Goal: Transaction & Acquisition: Obtain resource

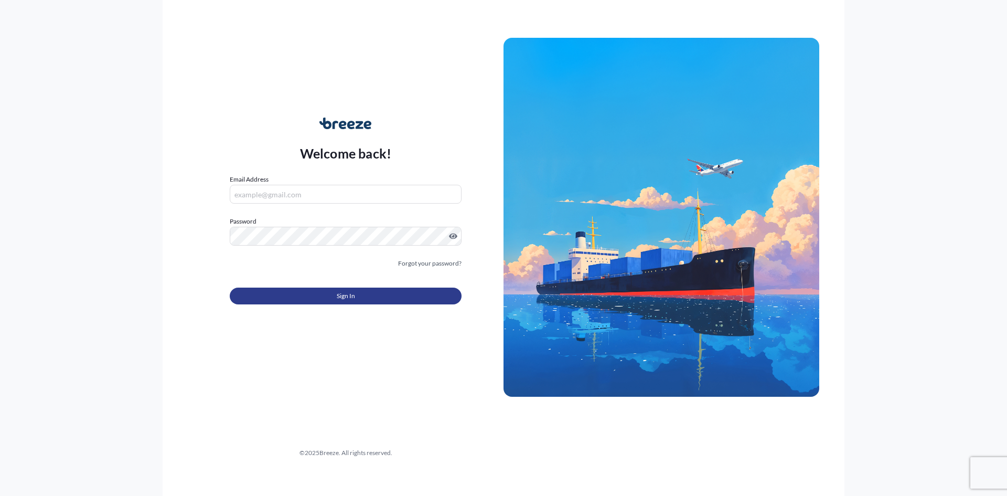
type input "[EMAIL_ADDRESS][DOMAIN_NAME]"
click at [361, 297] on button "Sign In" at bounding box center [346, 295] width 232 height 17
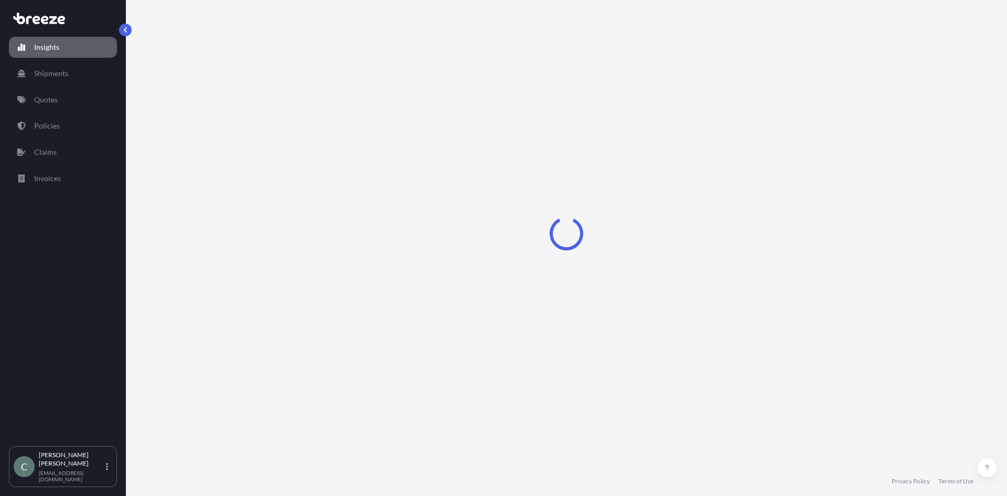
select select "2025"
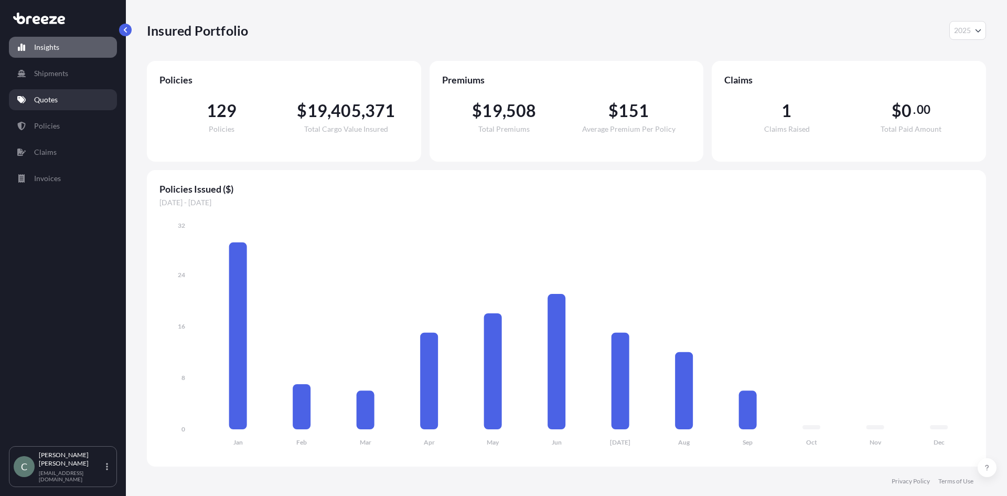
click at [48, 100] on p "Quotes" at bounding box center [46, 99] width 24 height 10
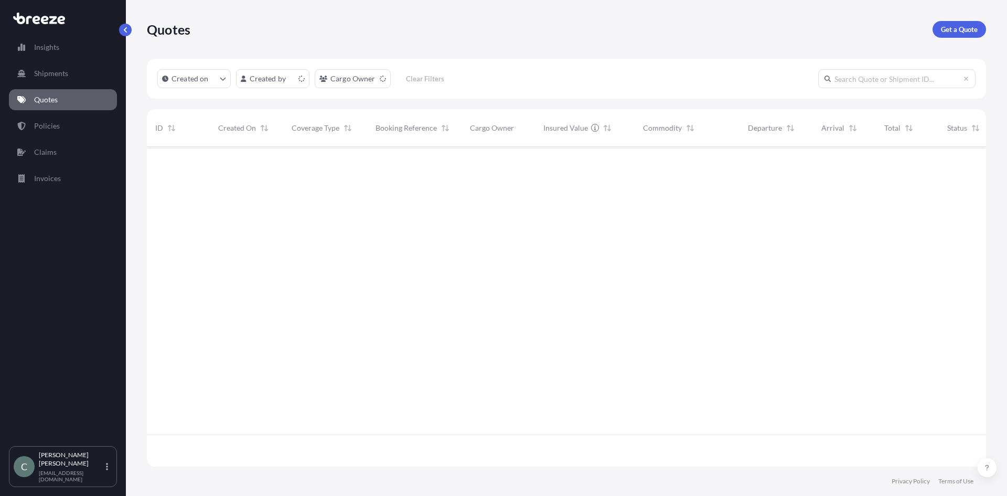
scroll to position [317, 832]
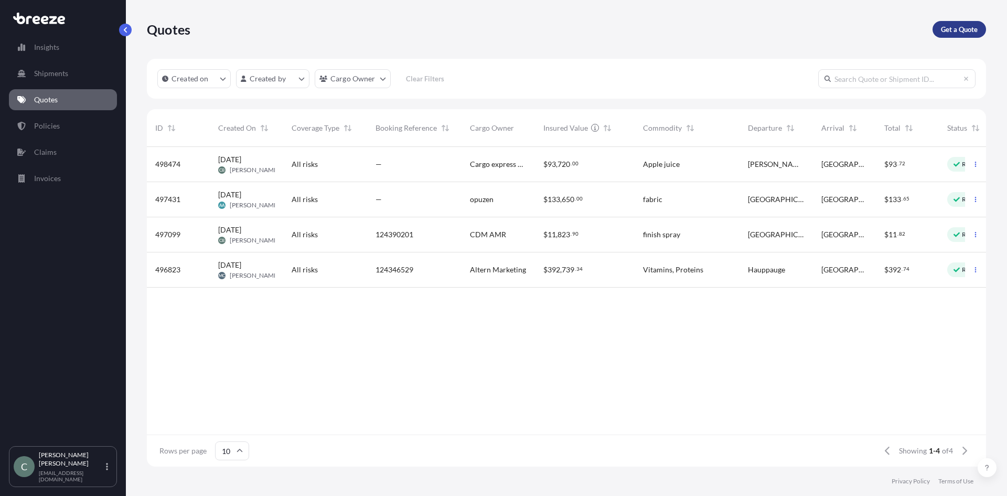
click at [950, 31] on p "Get a Quote" at bounding box center [959, 29] width 37 height 10
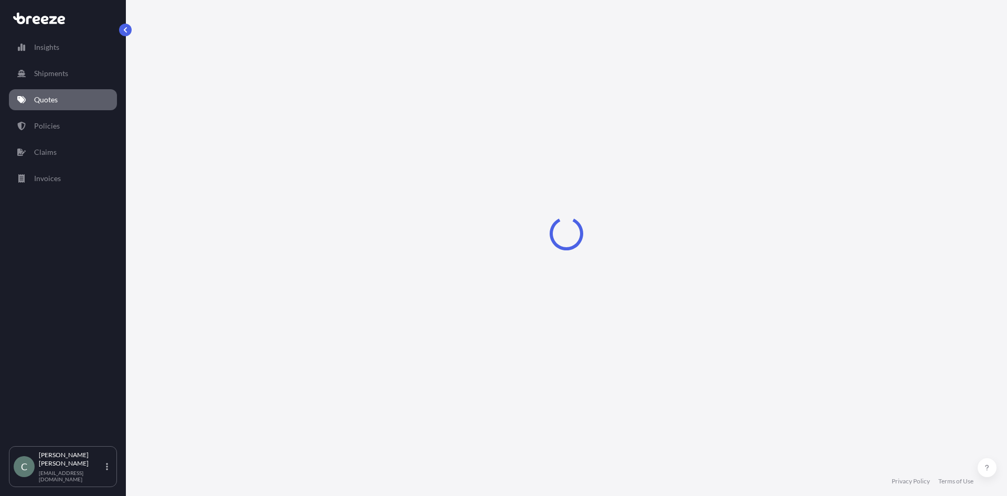
select select "Sea"
select select "1"
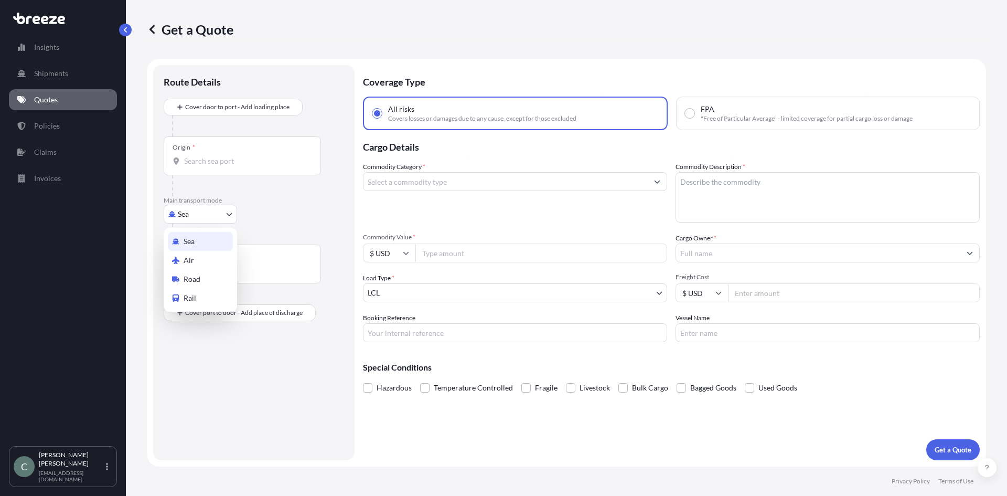
click at [230, 217] on body "Insights Shipments Quotes Policies Claims Invoices C [PERSON_NAME] [EMAIL_ADDRE…" at bounding box center [503, 248] width 1007 height 496
click at [215, 275] on div "Road" at bounding box center [200, 279] width 65 height 19
select select "Road"
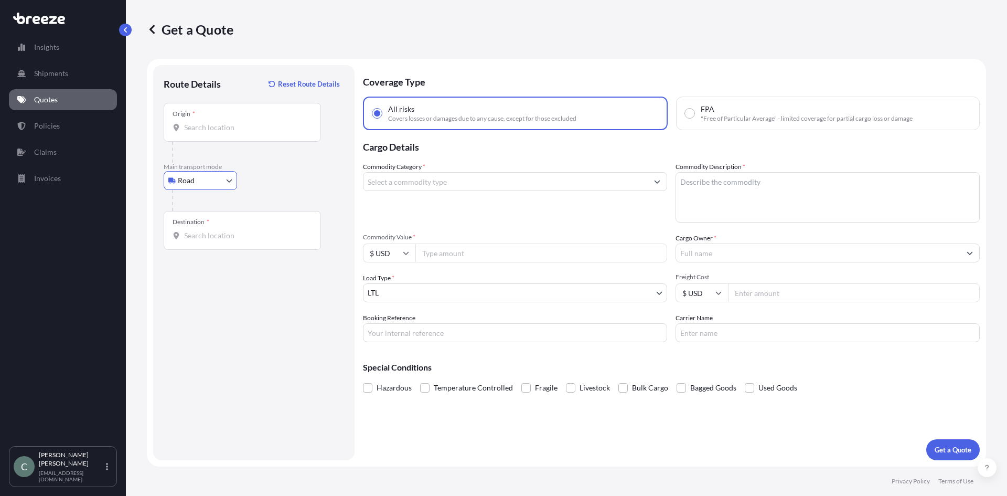
click at [201, 128] on input "Origin *" at bounding box center [246, 127] width 124 height 10
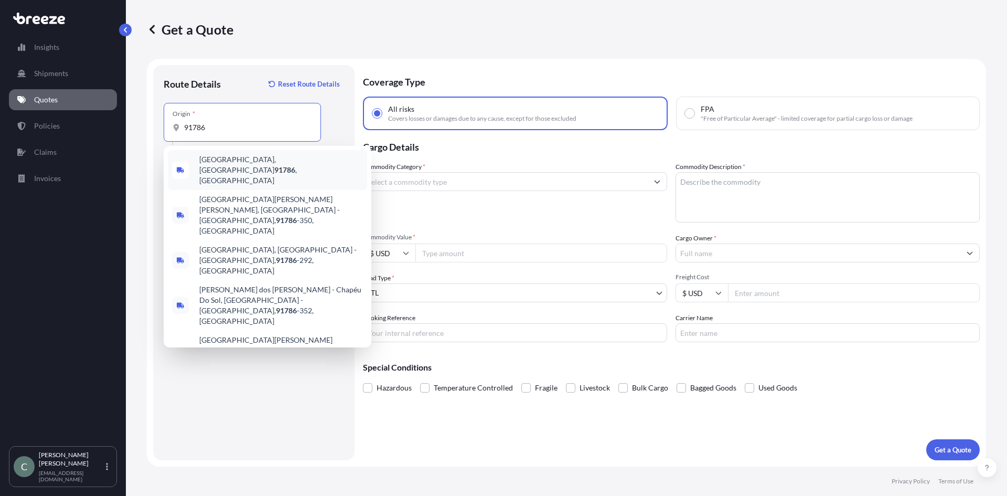
click at [262, 159] on span "[GEOGRAPHIC_DATA] , [GEOGRAPHIC_DATA]" at bounding box center [281, 169] width 164 height 31
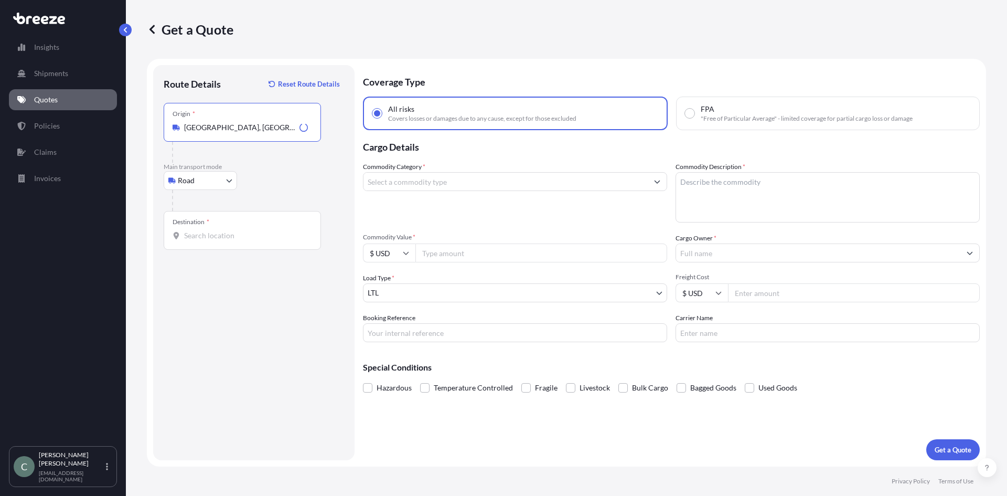
type input "[GEOGRAPHIC_DATA], [GEOGRAPHIC_DATA]"
click at [236, 231] on input "Destination *" at bounding box center [246, 235] width 124 height 10
type input "[GEOGRAPHIC_DATA][PERSON_NAME], [GEOGRAPHIC_DATA]"
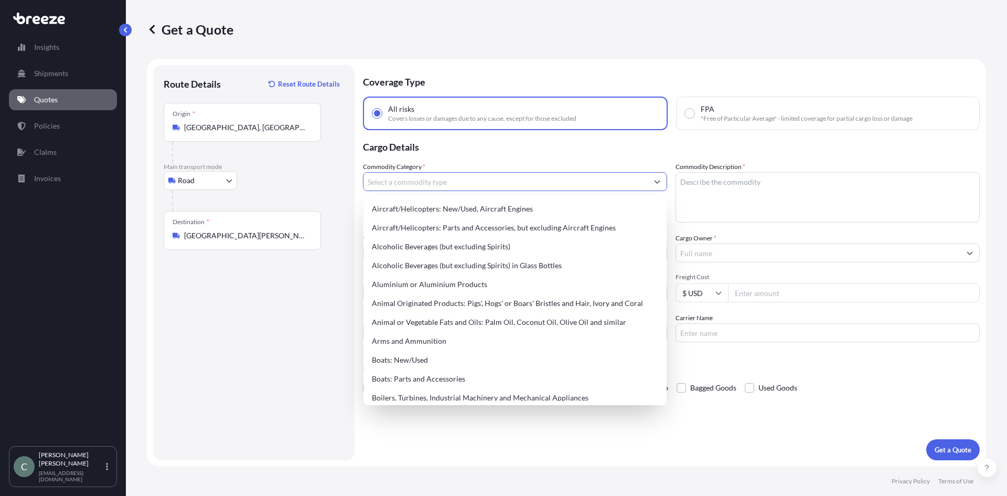
click at [503, 185] on input "Commodity Category *" at bounding box center [506, 181] width 284 height 19
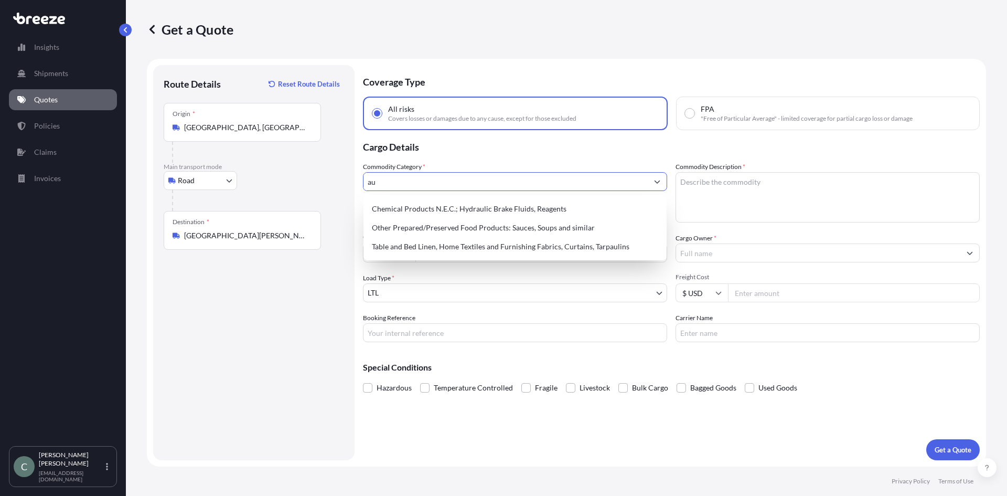
type input "a"
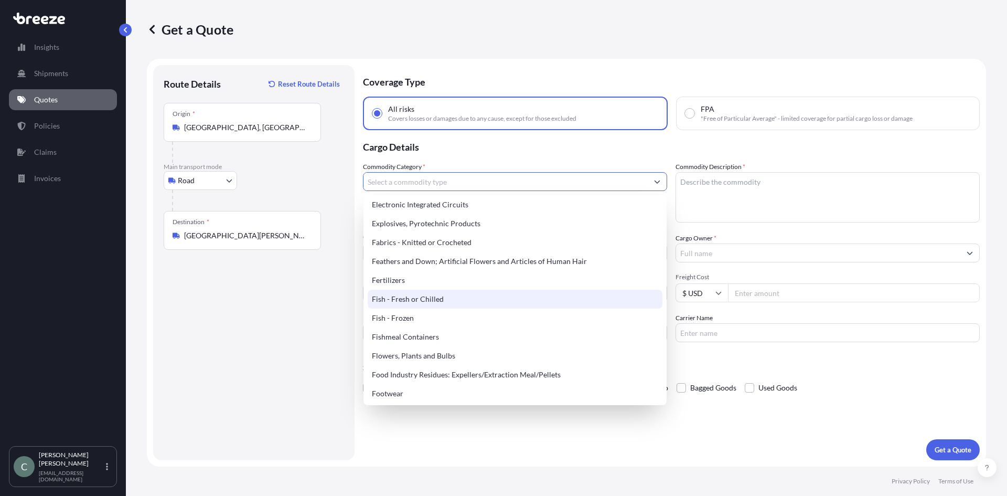
scroll to position [682, 0]
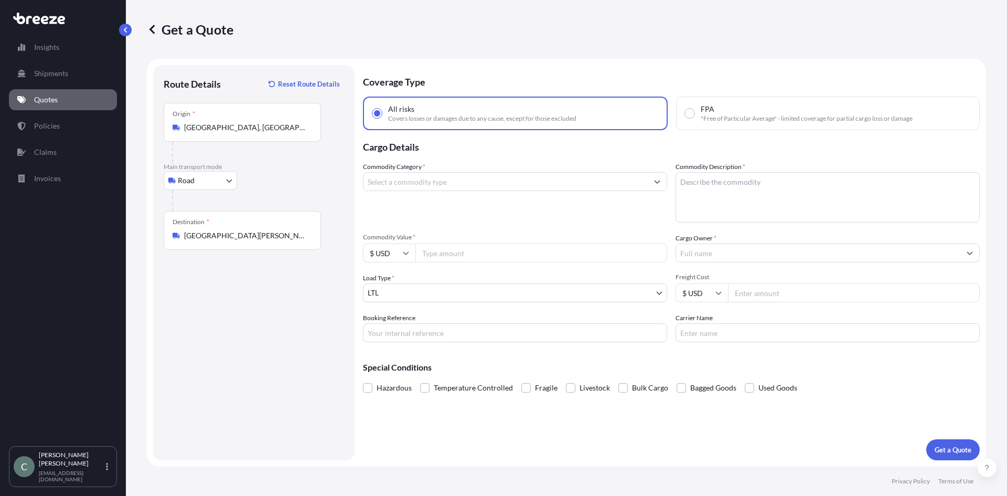
click at [419, 183] on input "Commodity Category *" at bounding box center [506, 181] width 284 height 19
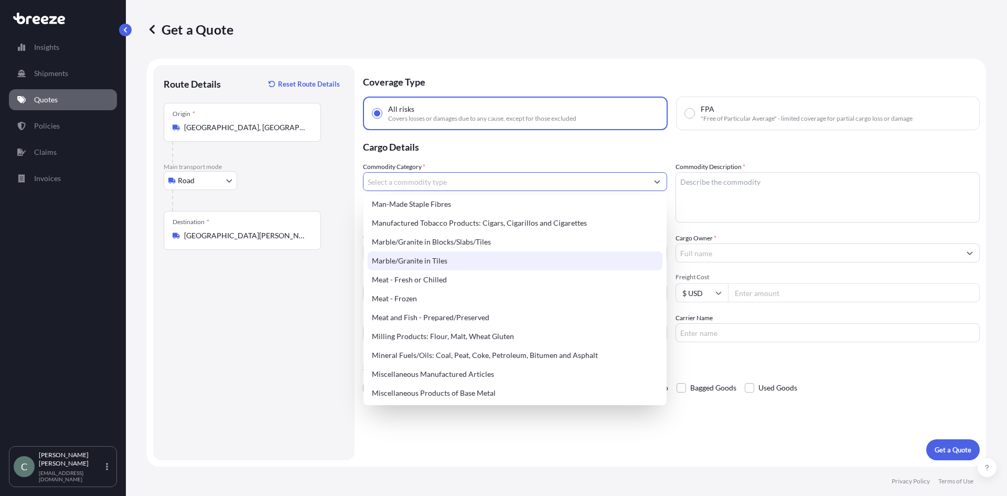
scroll to position [1364, 0]
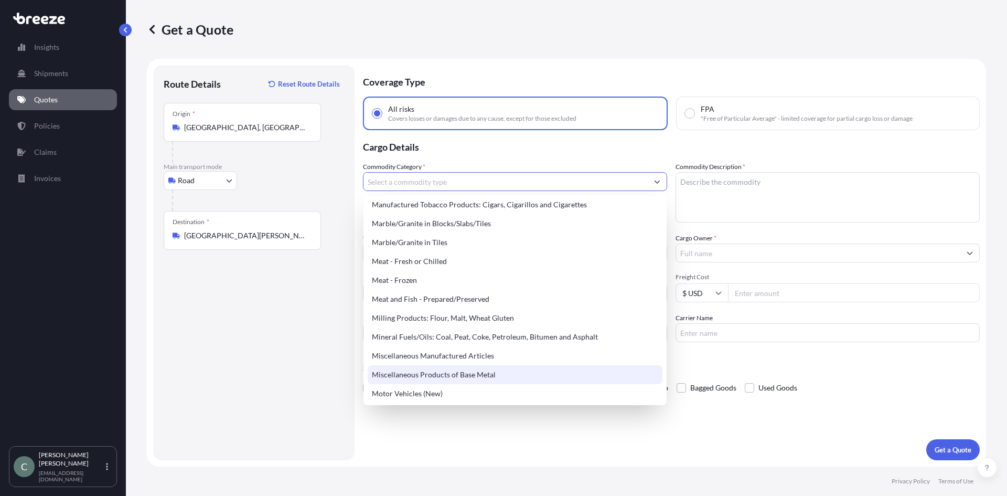
click at [477, 376] on div "Miscellaneous Products of Base Metal" at bounding box center [515, 374] width 295 height 19
type input "Miscellaneous Products of Base Metal"
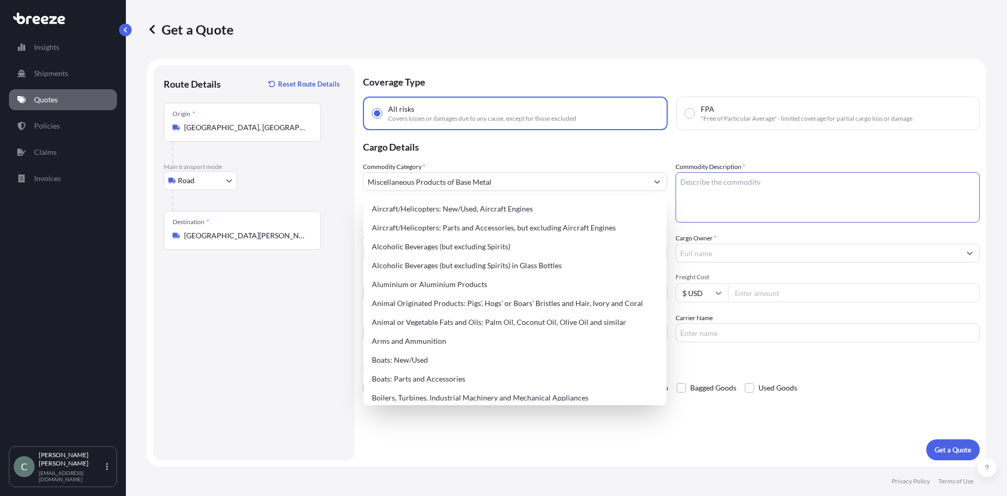
click at [706, 188] on textarea "Commodity Description *" at bounding box center [828, 197] width 304 height 50
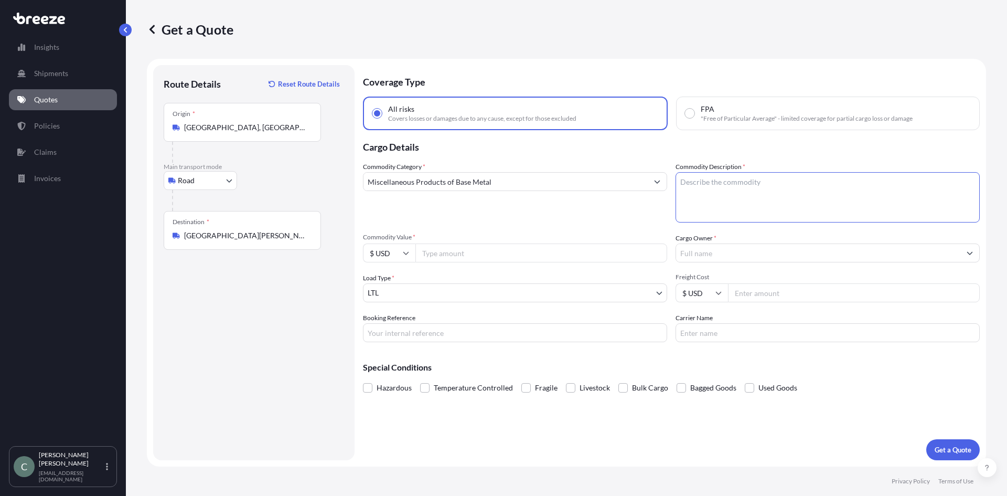
paste textarea "Braided Stainless Steel Hoses"
type textarea "Braided Stainless Steel Hoses"
click at [578, 261] on input "Commodity Value *" at bounding box center [541, 252] width 252 height 19
click at [493, 250] on input "Commodity Value *" at bounding box center [541, 252] width 252 height 19
type input "62275"
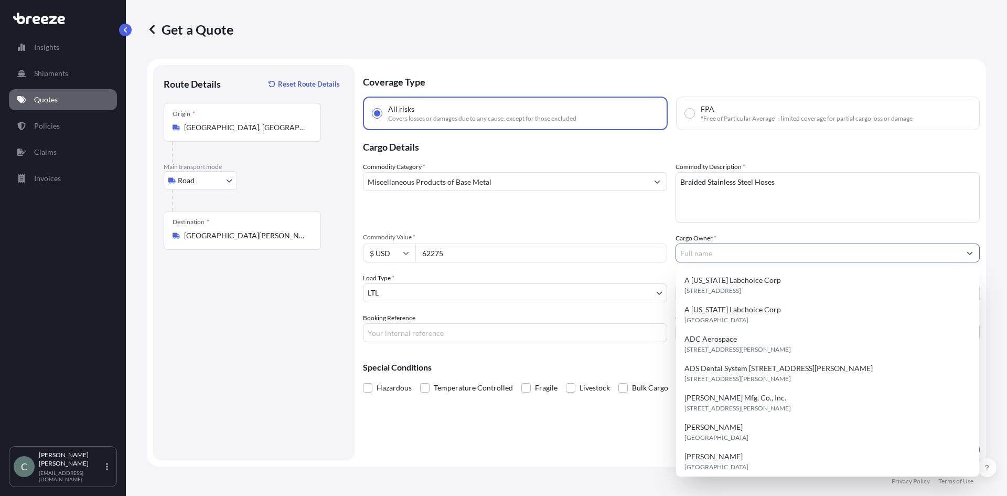
click at [756, 249] on input "Cargo Owner *" at bounding box center [818, 252] width 284 height 19
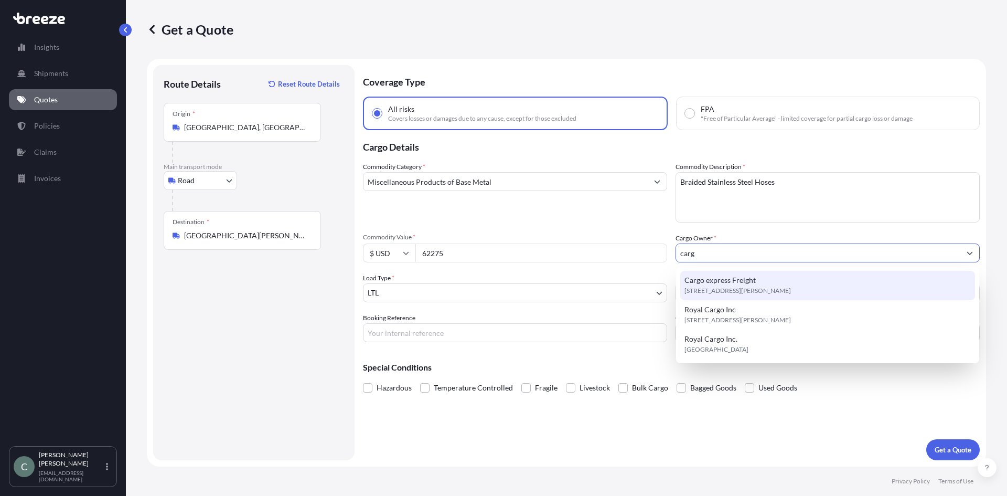
click at [754, 284] on span "Cargo express Freight" at bounding box center [720, 280] width 71 height 10
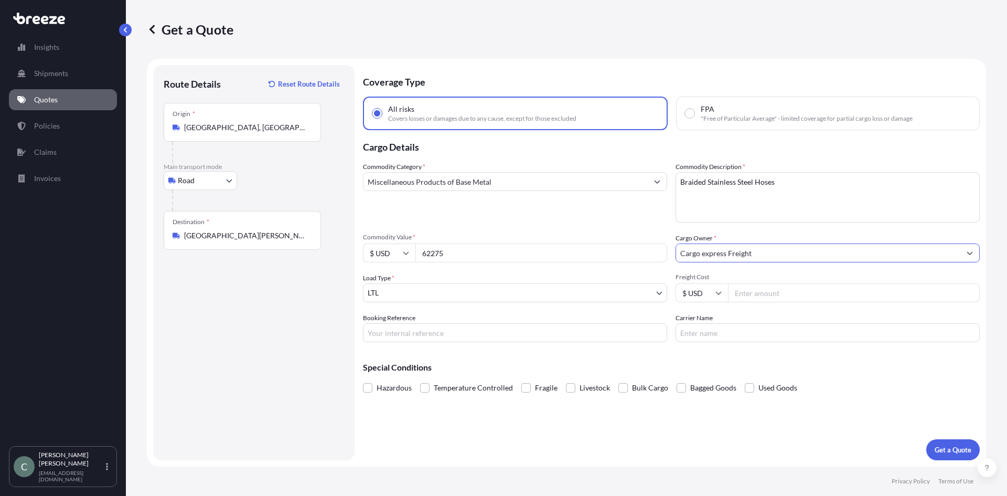
type input "Cargo express Freight"
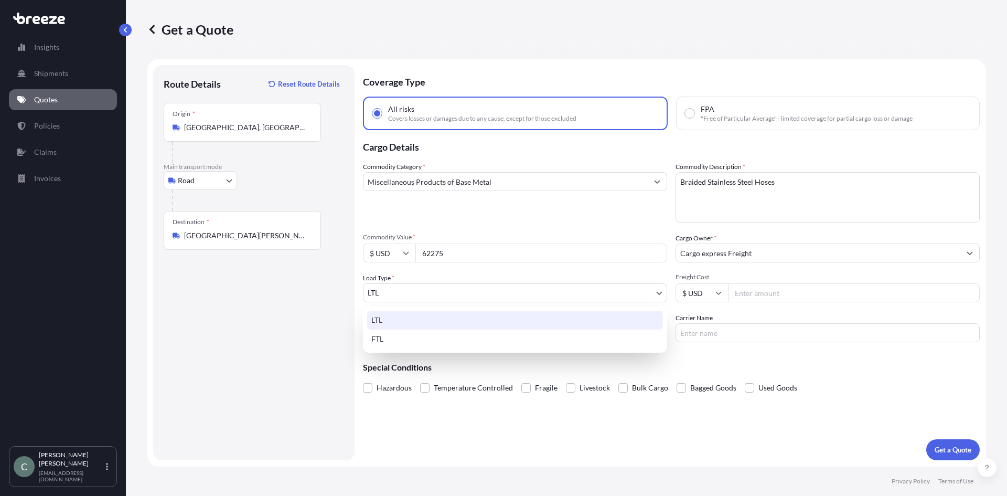
click at [500, 299] on body "15 options available. 8 options available. 5 options available. 0 options avail…" at bounding box center [503, 248] width 1007 height 496
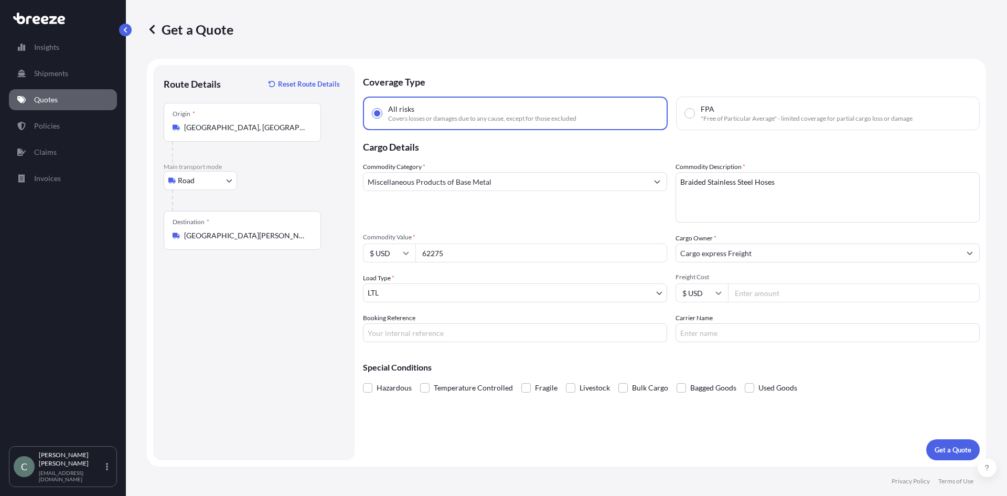
click at [791, 289] on input "Freight Cost" at bounding box center [854, 292] width 252 height 19
type input "400"
click at [861, 397] on div "Coverage Type All risks Covers losses or damages due to any cause, except for t…" at bounding box center [671, 262] width 617 height 395
click at [956, 448] on p "Get a Quote" at bounding box center [953, 449] width 37 height 10
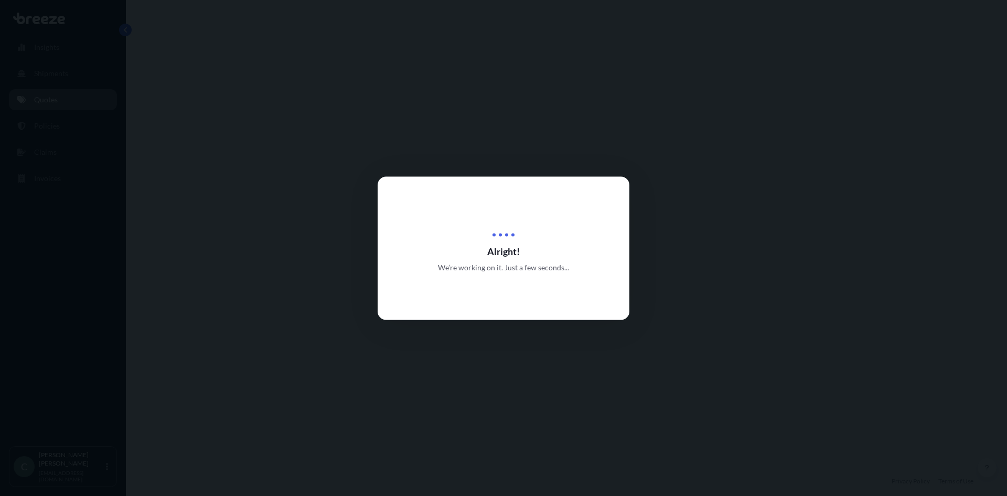
select select "Road"
select select "1"
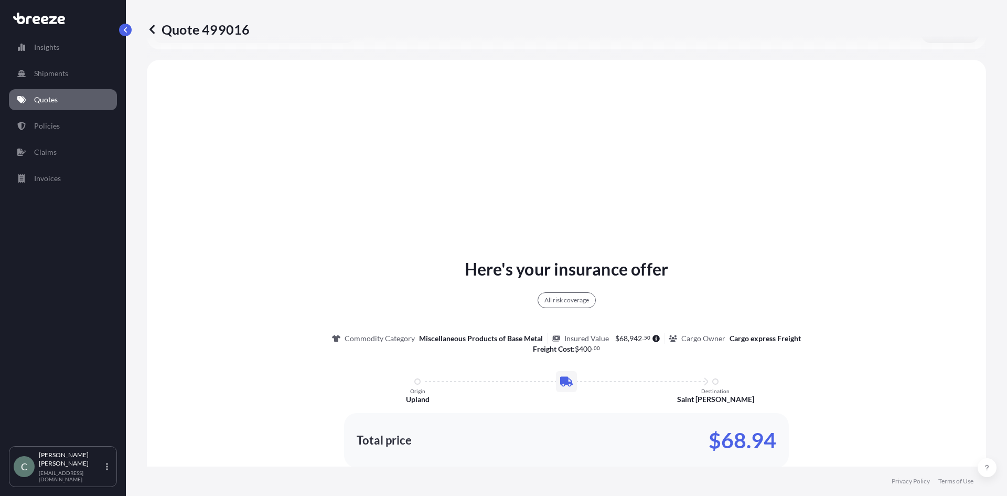
scroll to position [381, 0]
